Goal: Manage account settings

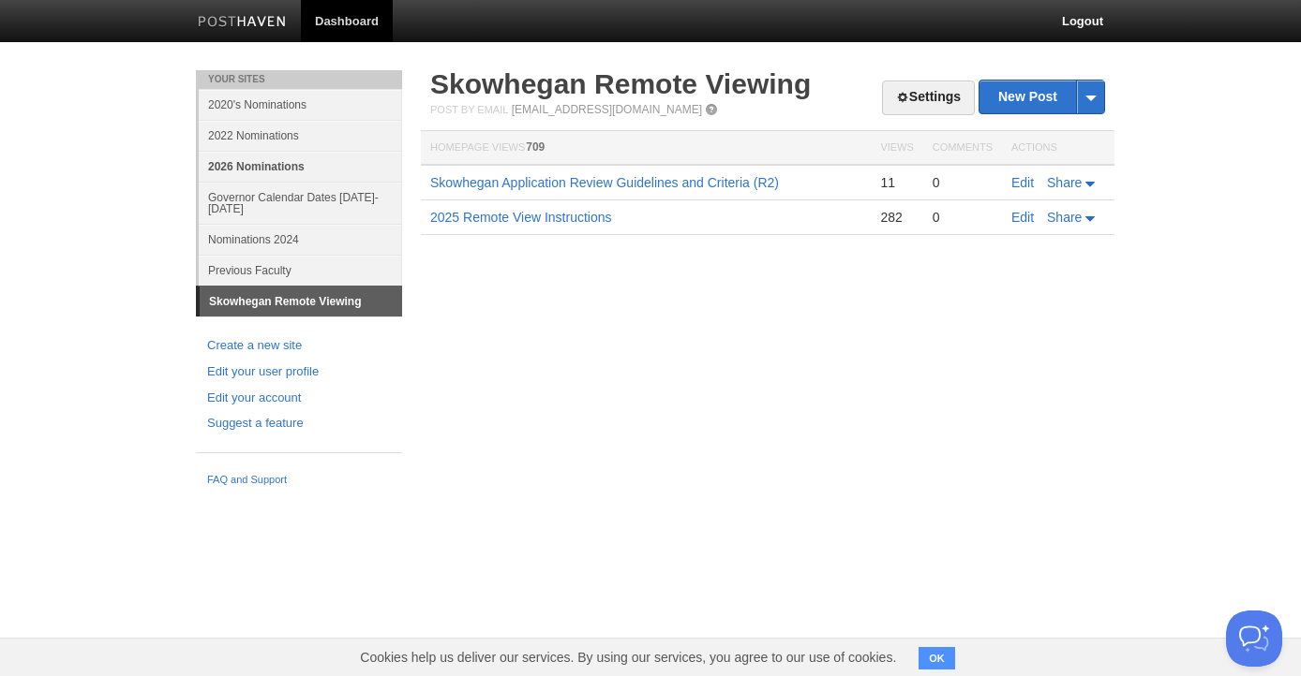
click at [263, 171] on link "2026 Nominations" at bounding box center [300, 166] width 203 height 31
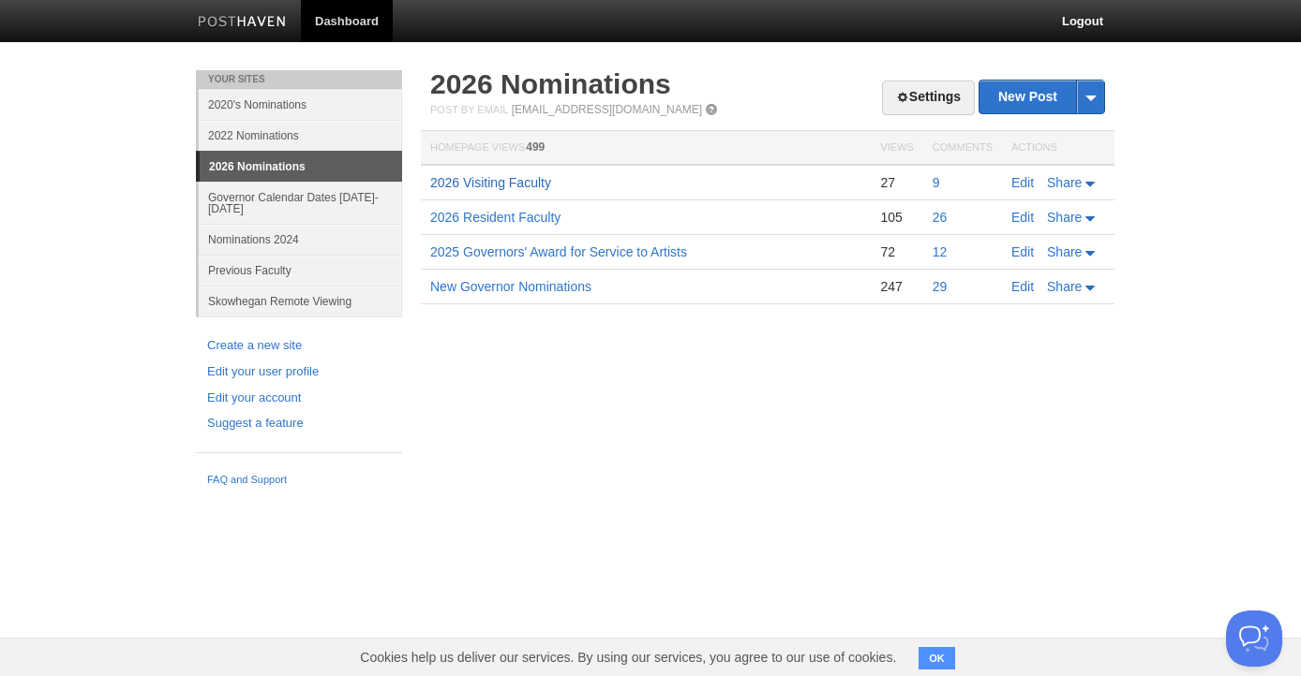
click at [503, 188] on link "2026 Visiting Faculty" at bounding box center [490, 182] width 121 height 15
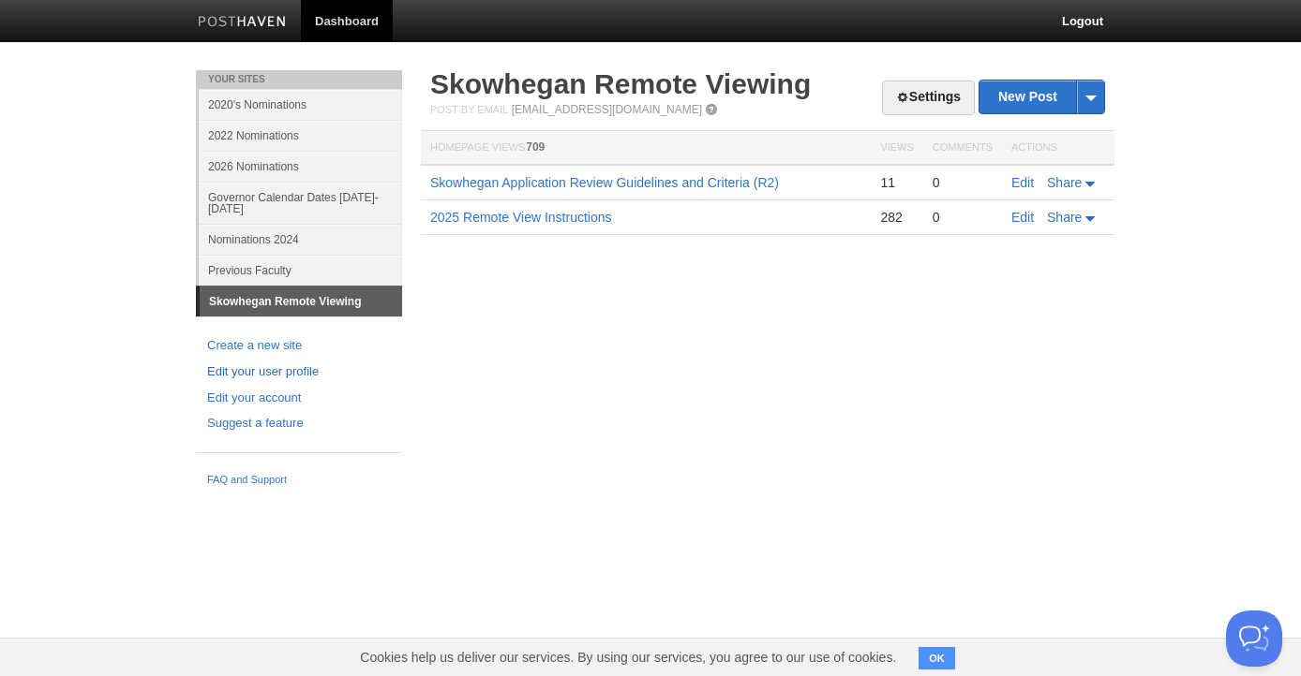
click at [295, 370] on link "Edit your user profile" at bounding box center [299, 373] width 184 height 20
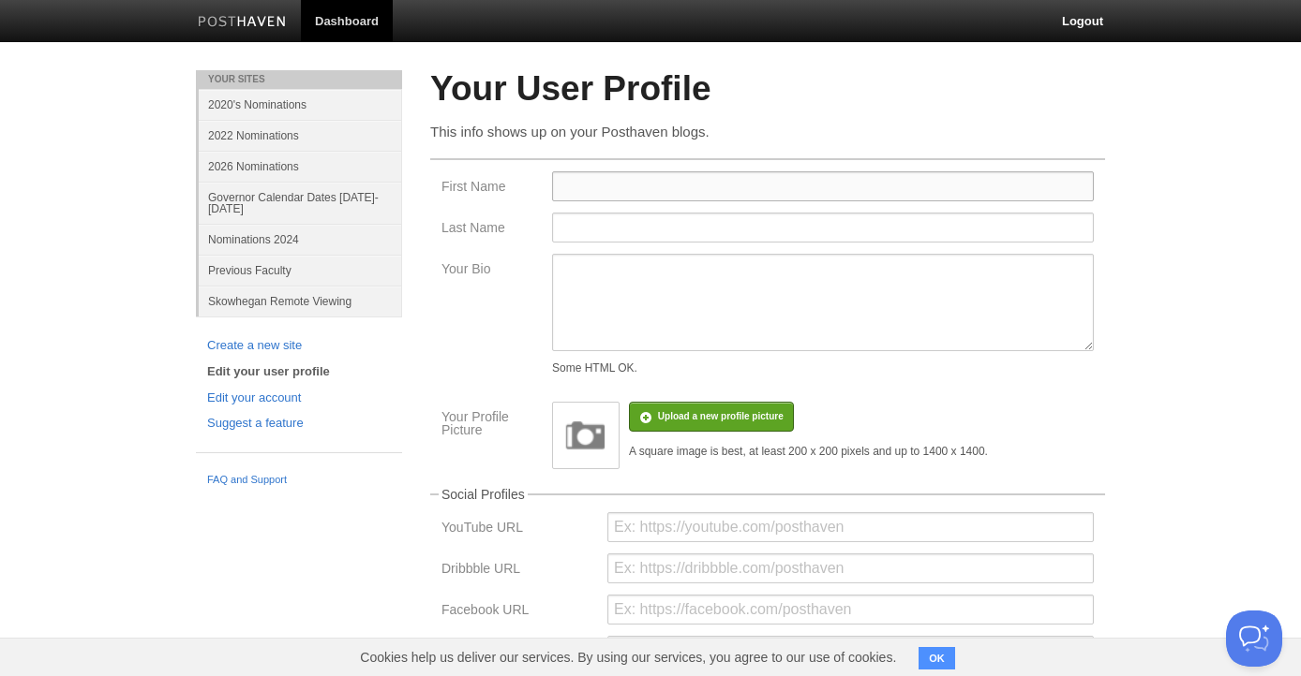
click at [578, 187] on input "First Name" at bounding box center [823, 186] width 542 height 30
type input "Ruth"
type input "Estevez"
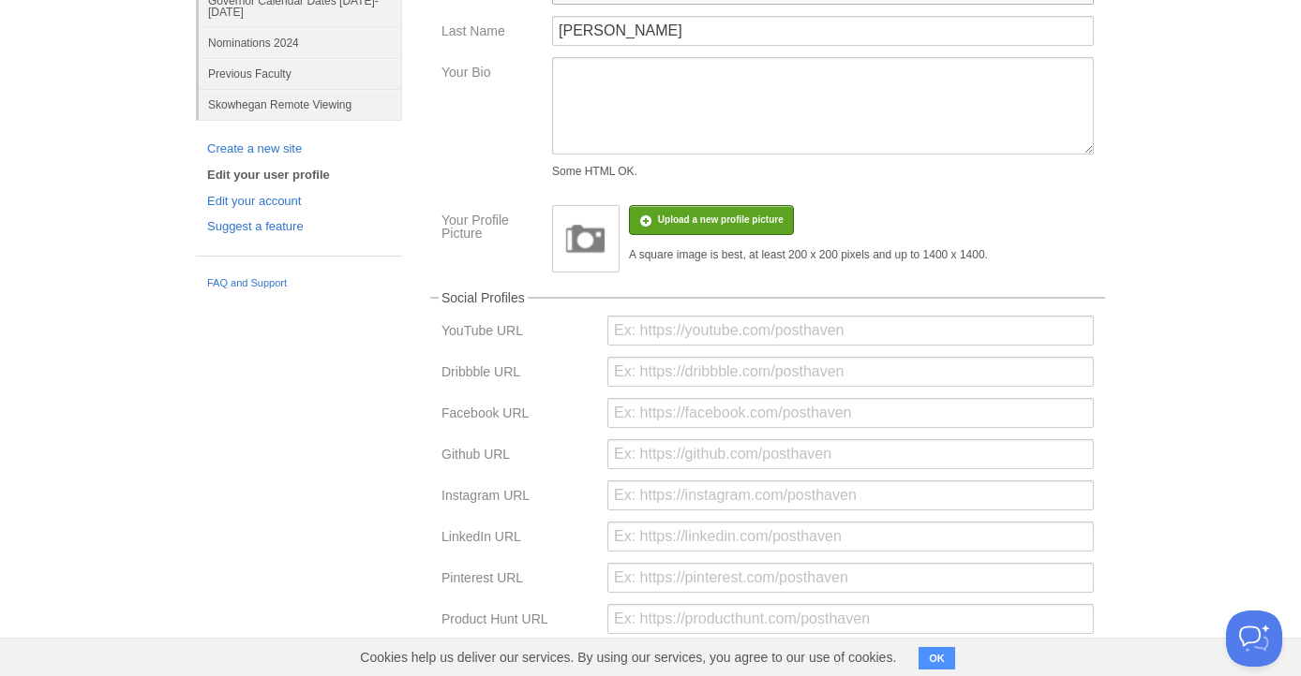
scroll to position [446, 0]
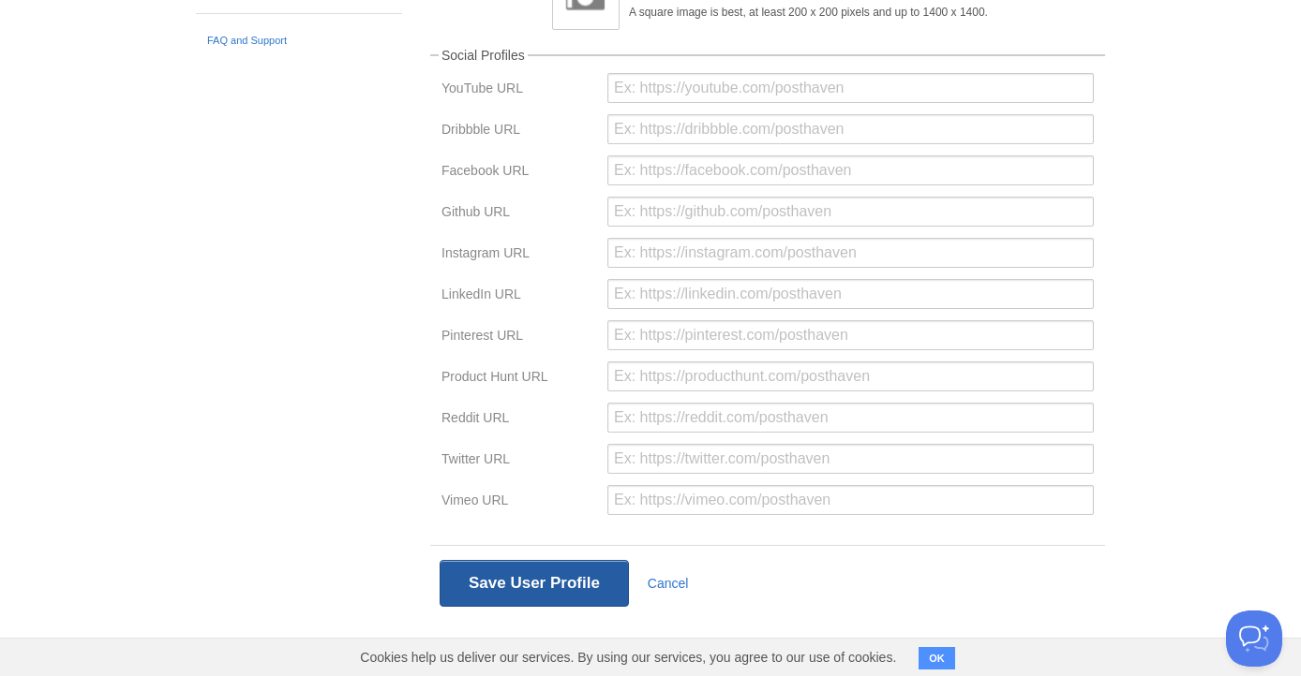
click at [559, 589] on button "Save User Profile" at bounding box center [533, 583] width 189 height 47
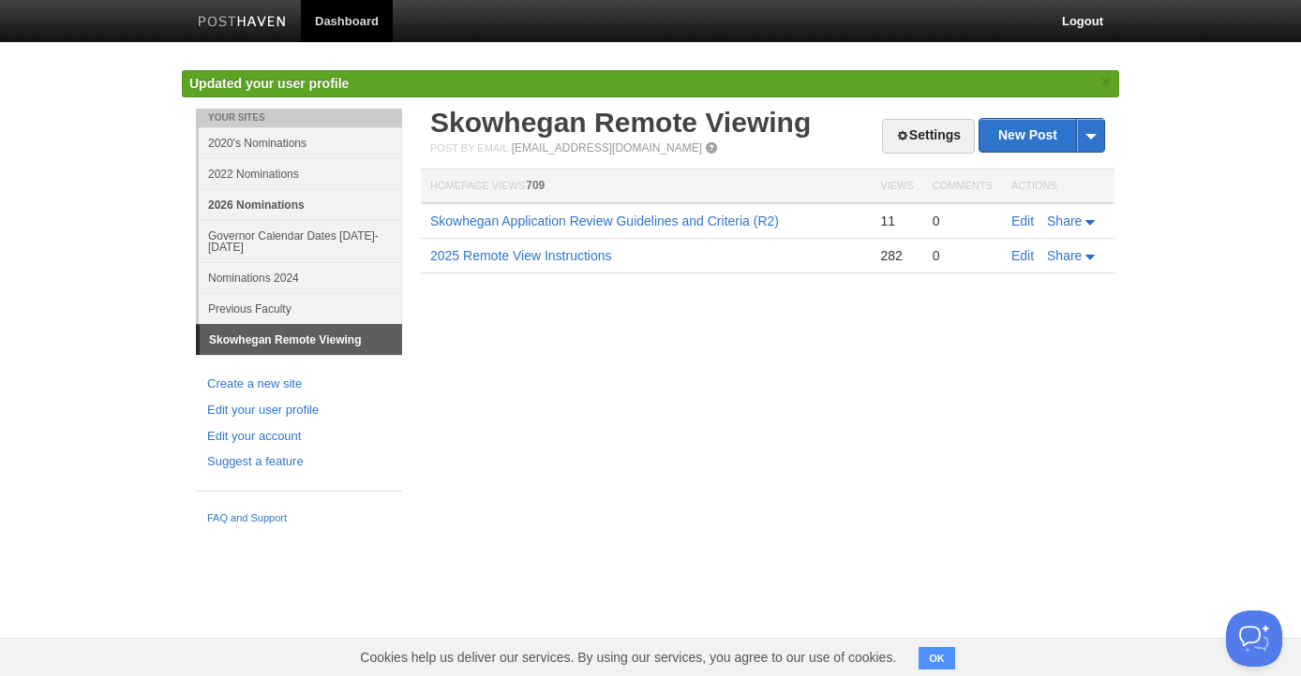
click at [254, 205] on link "2026 Nominations" at bounding box center [300, 204] width 203 height 31
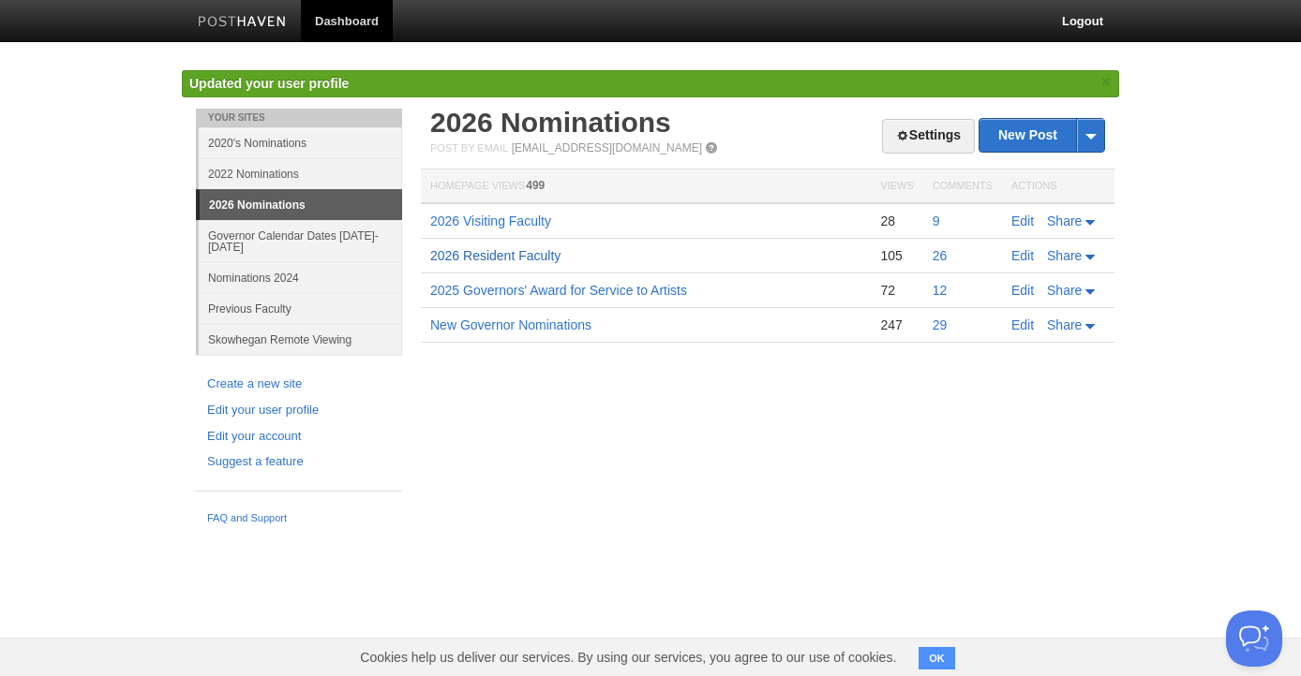
click at [512, 258] on link "2026 Resident Faculty" at bounding box center [495, 255] width 130 height 15
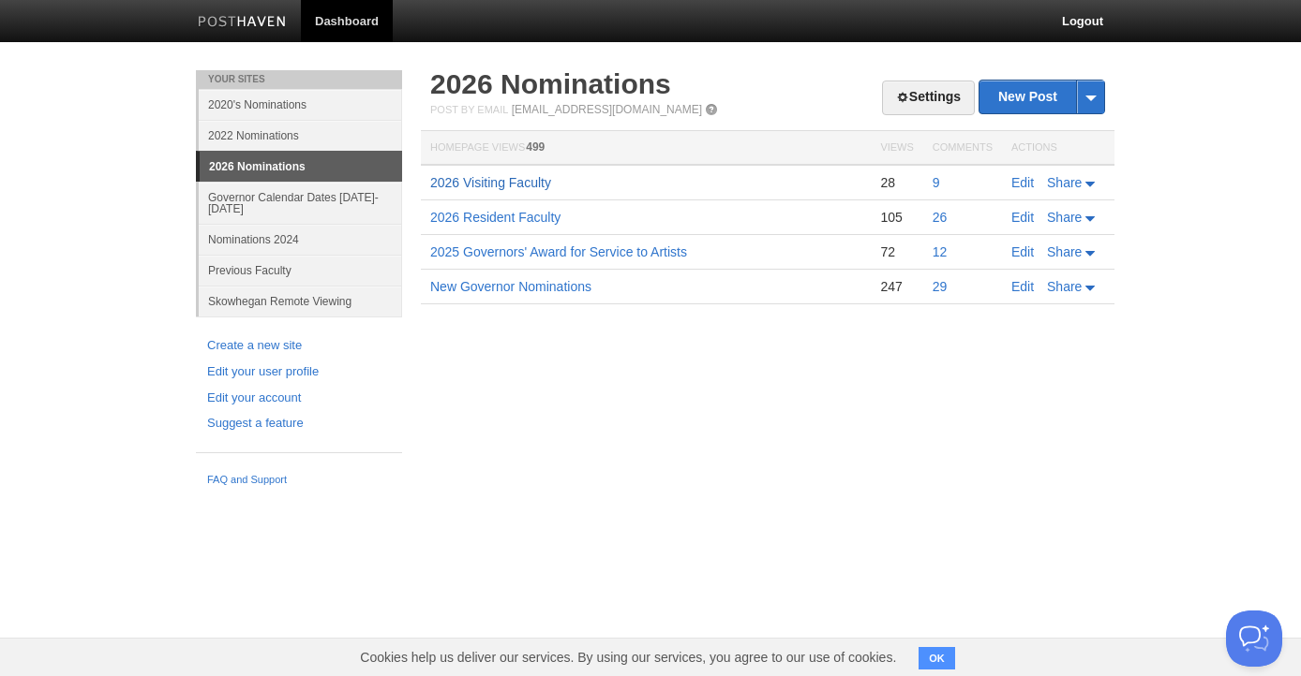
click at [473, 185] on link "2026 Visiting Faculty" at bounding box center [490, 182] width 121 height 15
click at [260, 201] on link "Governor Calendar Dates [DATE]-[DATE]" at bounding box center [300, 203] width 203 height 42
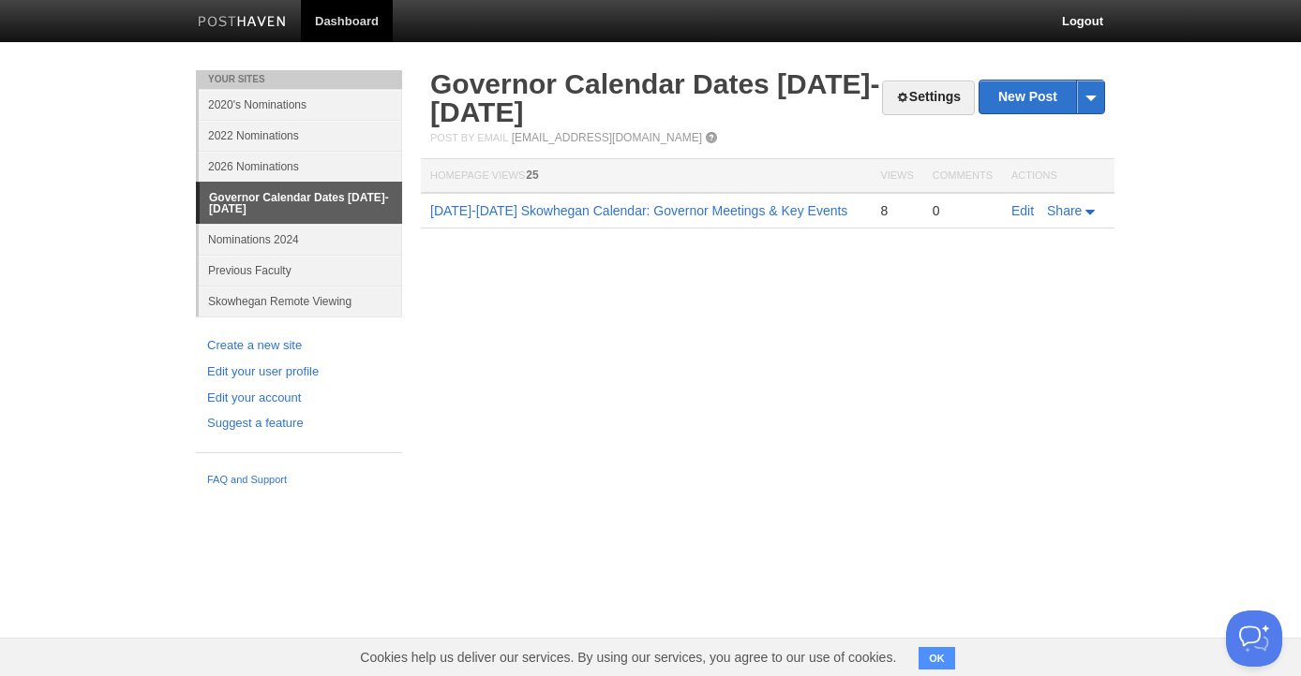
click at [885, 208] on div "8" at bounding box center [896, 210] width 33 height 17
click at [629, 214] on link "2025-2026 Skowhegan Calendar: Governor Meetings & Key Events" at bounding box center [638, 210] width 417 height 15
